Goal: Check status: Check status

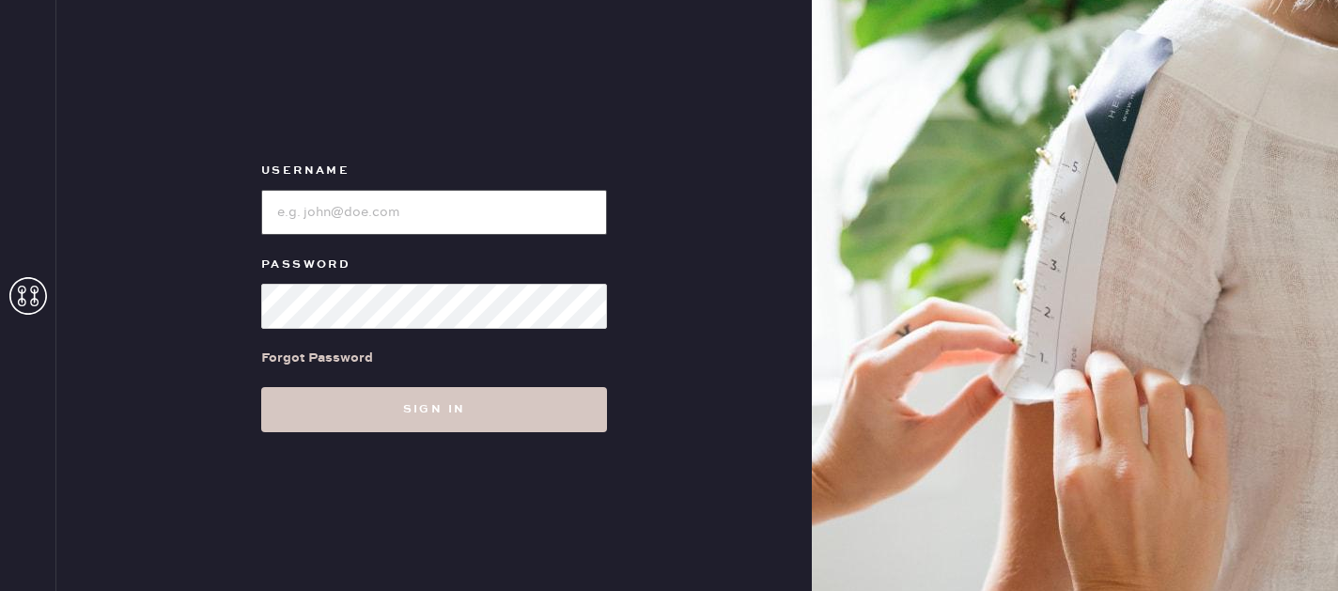
type input "reformationmelrose"
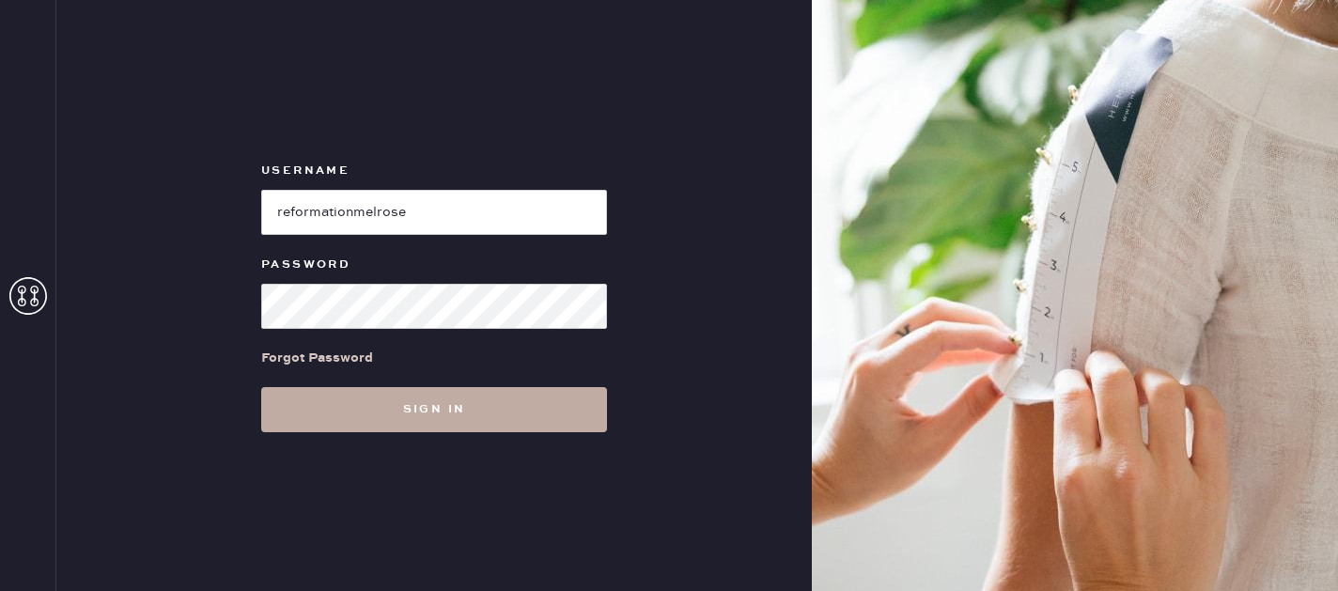
drag, startPoint x: 0, startPoint y: 0, endPoint x: 511, endPoint y: 406, distance: 652.5
click at [511, 406] on button "Sign in" at bounding box center [434, 409] width 346 height 45
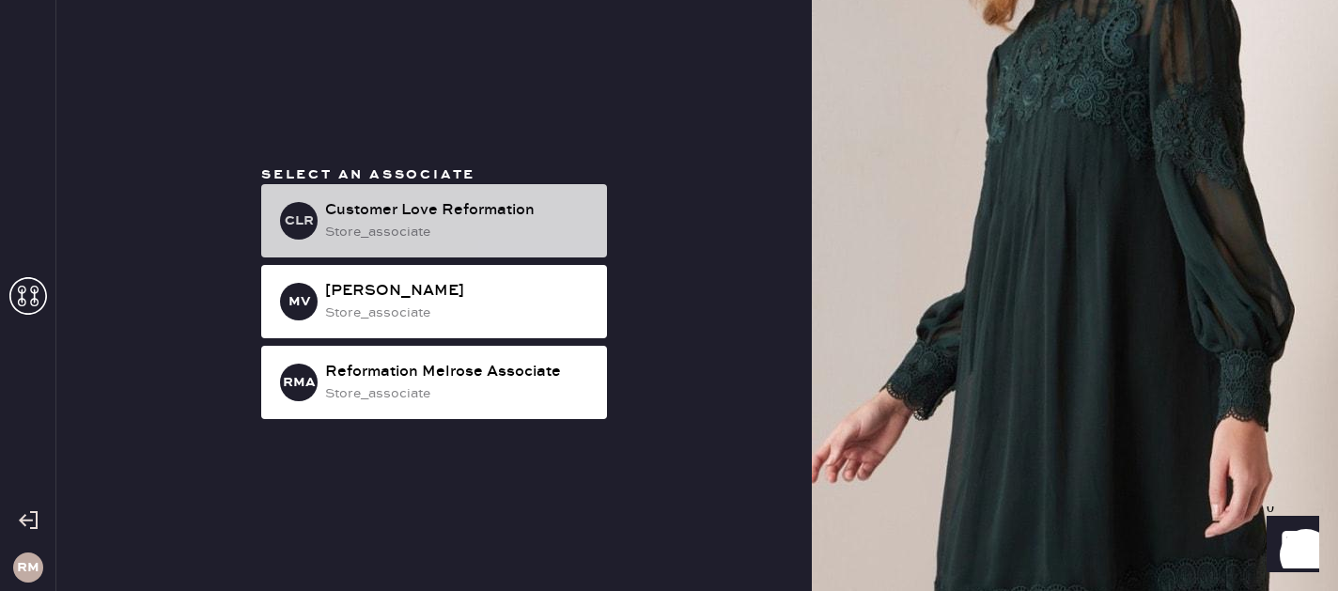
click at [590, 237] on div "store_associate" at bounding box center [458, 232] width 267 height 21
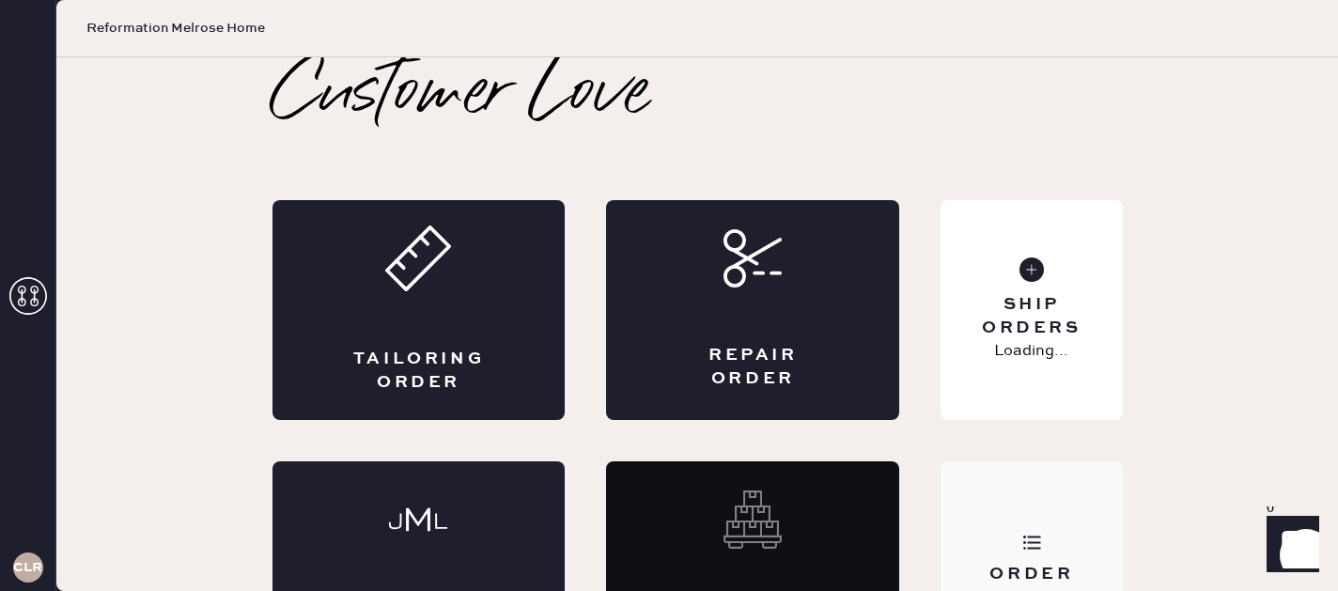
click at [989, 513] on div "Order History" at bounding box center [1030, 571] width 181 height 220
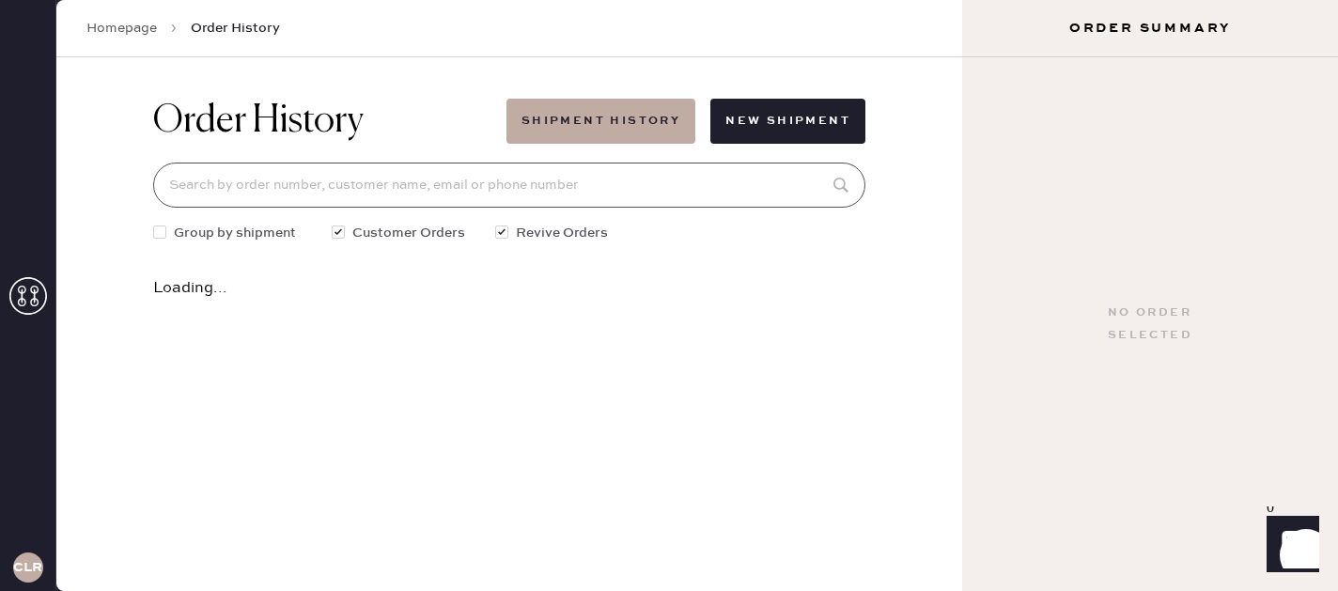
click at [532, 184] on input at bounding box center [509, 184] width 712 height 45
paste input "[EMAIL_ADDRESS][DOMAIN_NAME]"
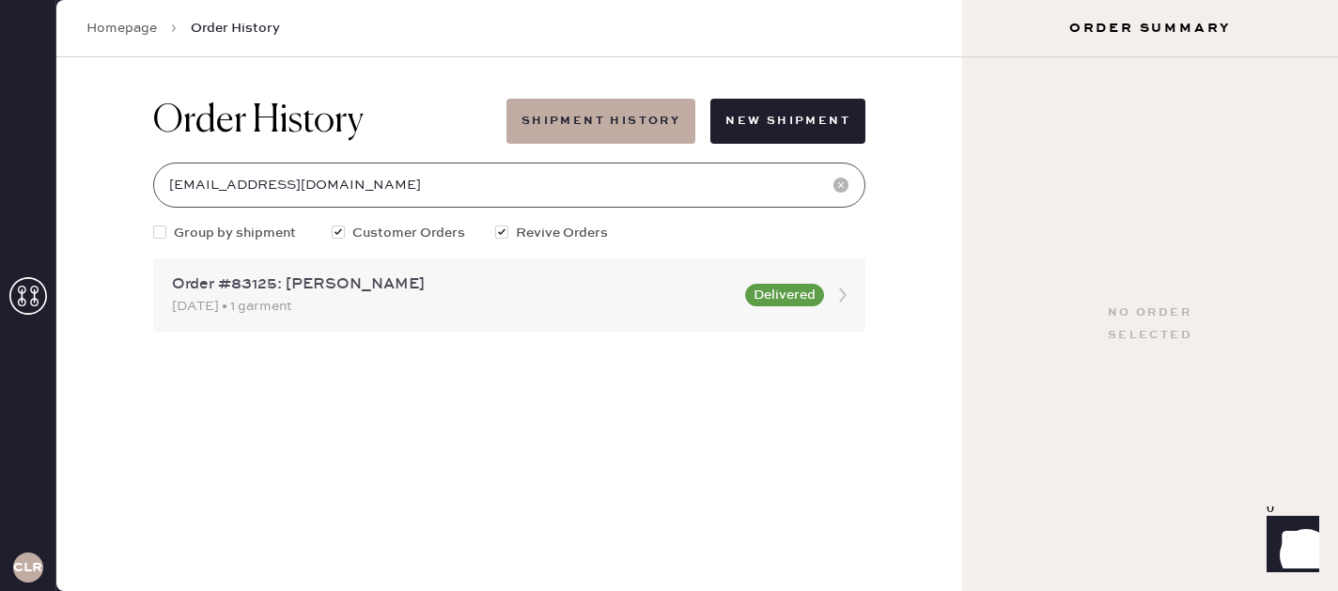
type input "[EMAIL_ADDRESS][DOMAIN_NAME]"
click at [432, 291] on div "Order #83125: [PERSON_NAME]" at bounding box center [453, 284] width 562 height 23
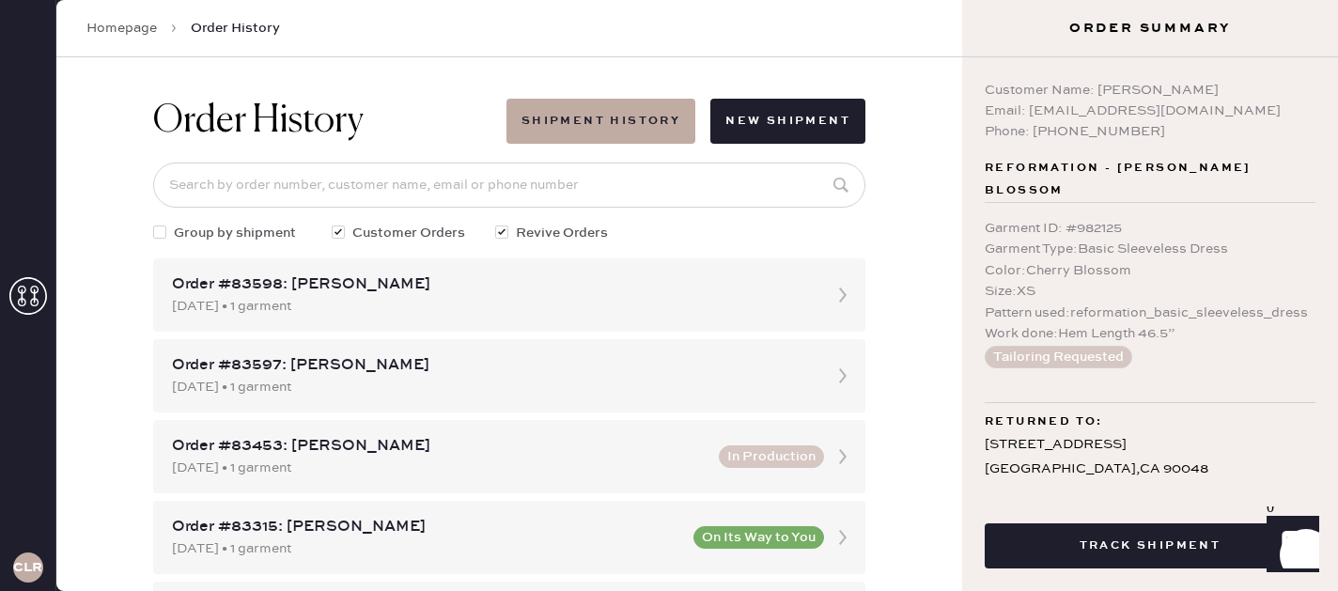
scroll to position [72, 0]
